Goal: Navigation & Orientation: Go to known website

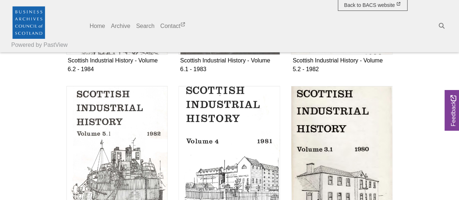
scroll to position [1335, 0]
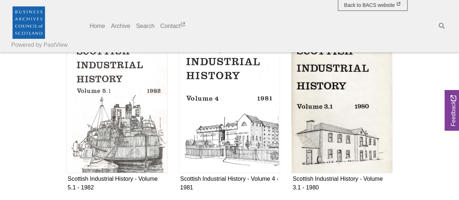
drag, startPoint x: 463, startPoint y: 15, endPoint x: 464, endPoint y: 217, distance: 201.9
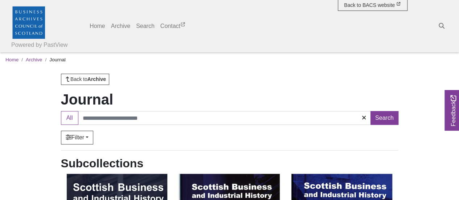
scroll to position [0, 0]
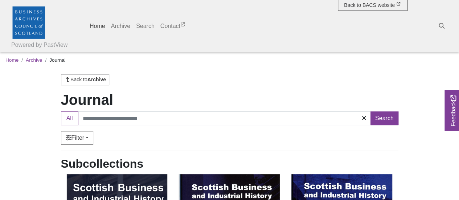
click at [97, 28] on link "Home" at bounding box center [97, 26] width 21 height 15
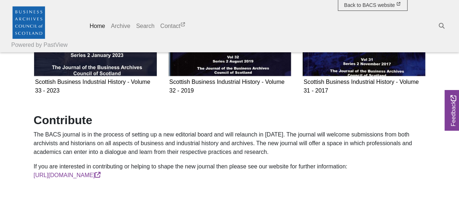
scroll to position [559, 0]
